Goal: Subscribe to service/newsletter

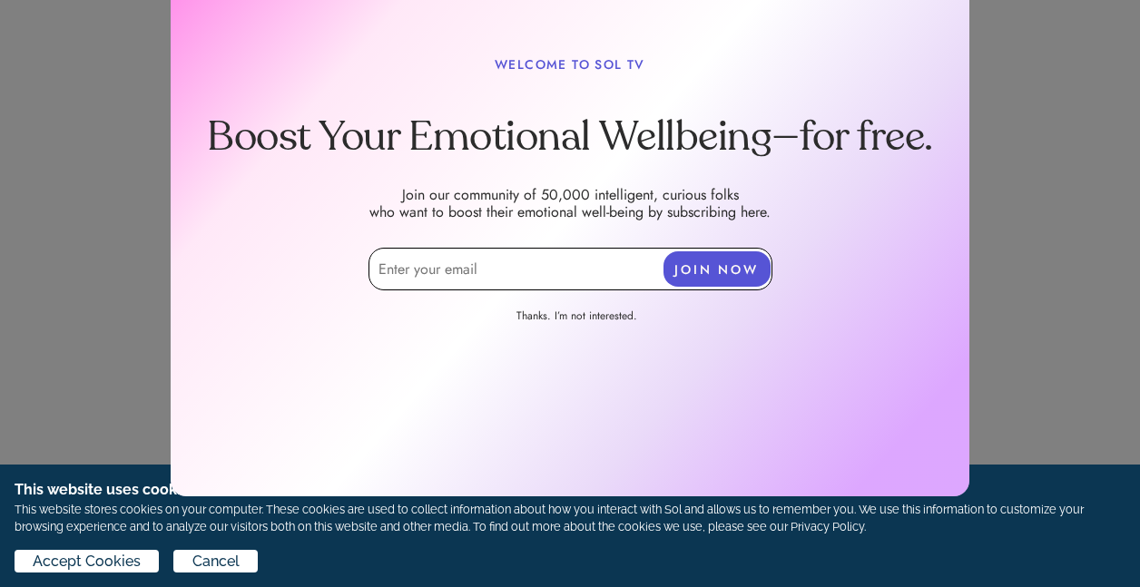
click at [399, 270] on input "email" at bounding box center [571, 269] width 404 height 43
type input "[EMAIL_ADDRESS][DOMAIN_NAME]"
click at [732, 267] on button "JOIN NOW" at bounding box center [717, 269] width 107 height 35
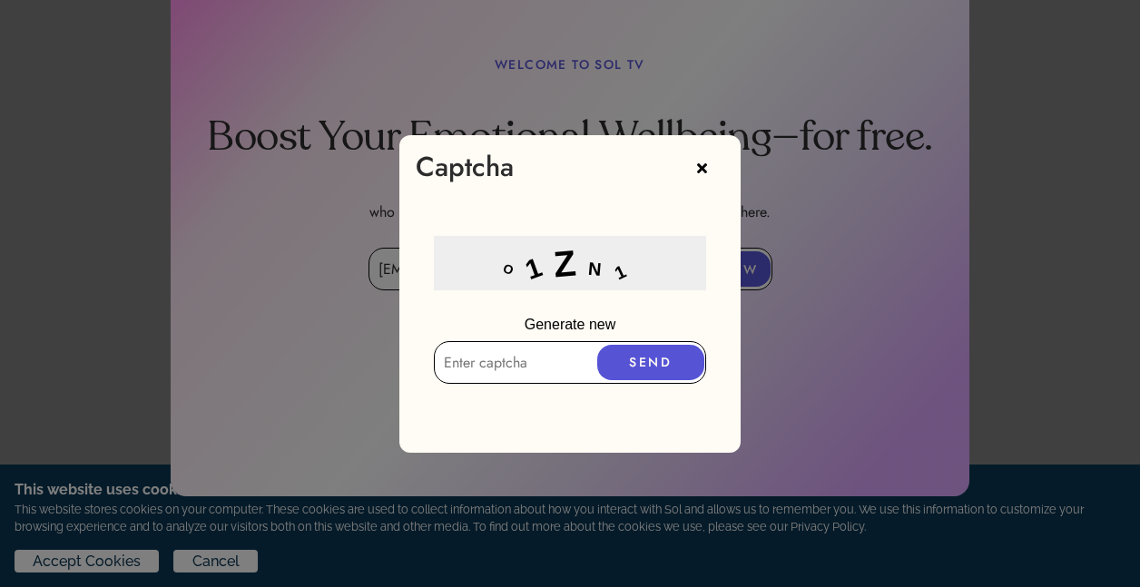
click at [453, 358] on input "text" at bounding box center [570, 362] width 272 height 43
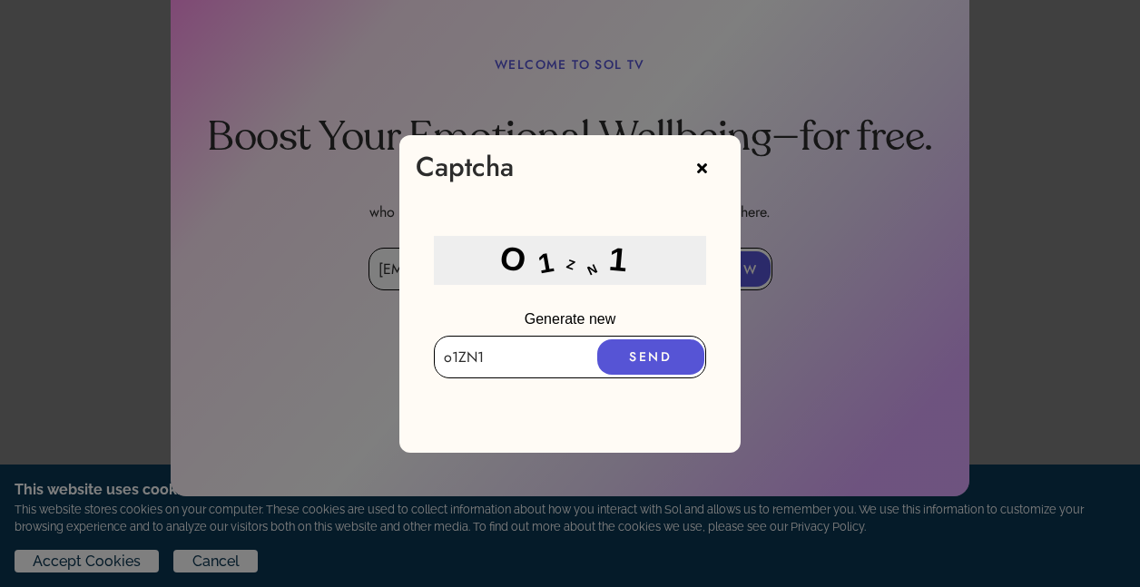
type input "o1ZN1"
click at [641, 355] on button "SEND" at bounding box center [650, 357] width 107 height 35
